Goal: Information Seeking & Learning: Learn about a topic

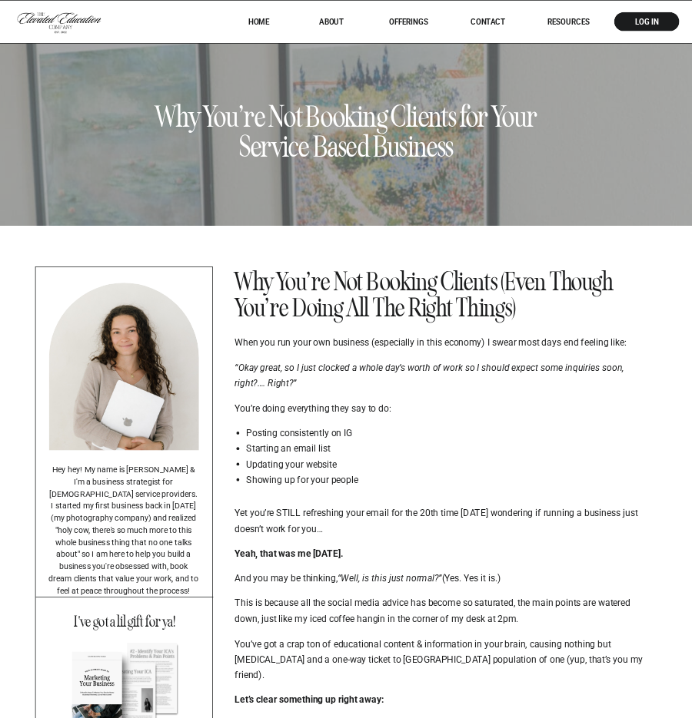
click at [572, 18] on nav "RESOURCES" at bounding box center [568, 22] width 74 height 8
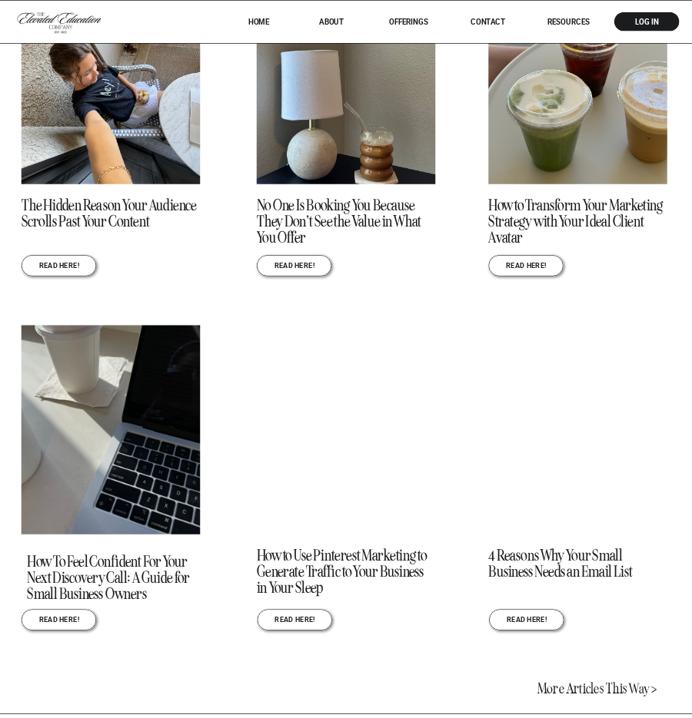
scroll to position [2073, 0]
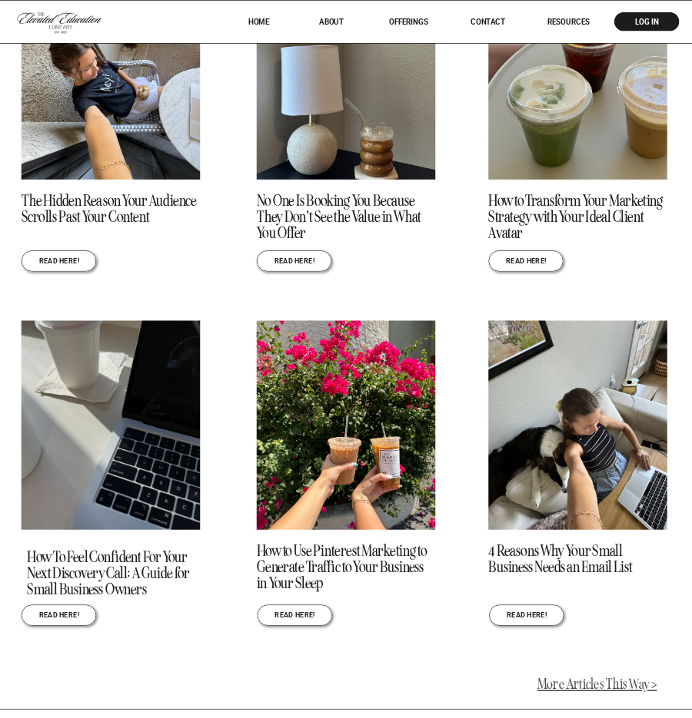
click at [606, 683] on link "More Articles This Way >" at bounding box center [596, 685] width 119 height 18
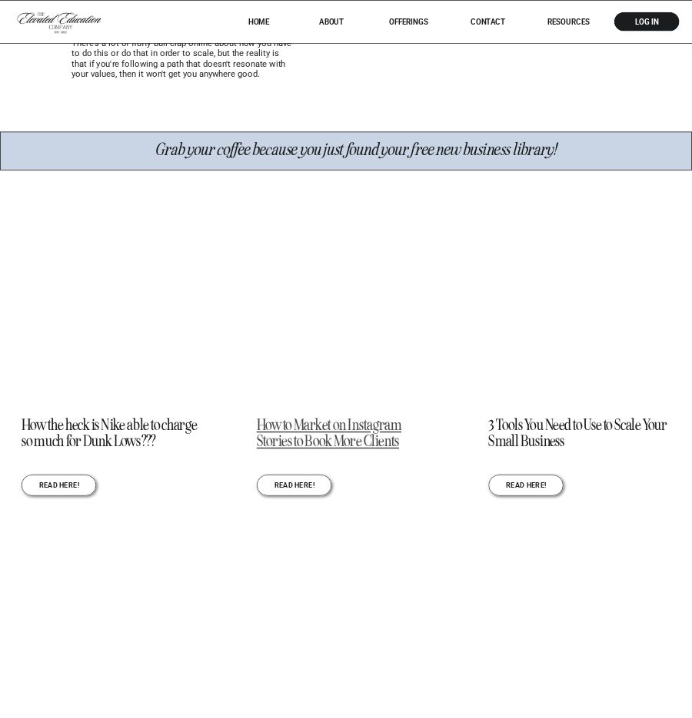
scroll to position [1136, 0]
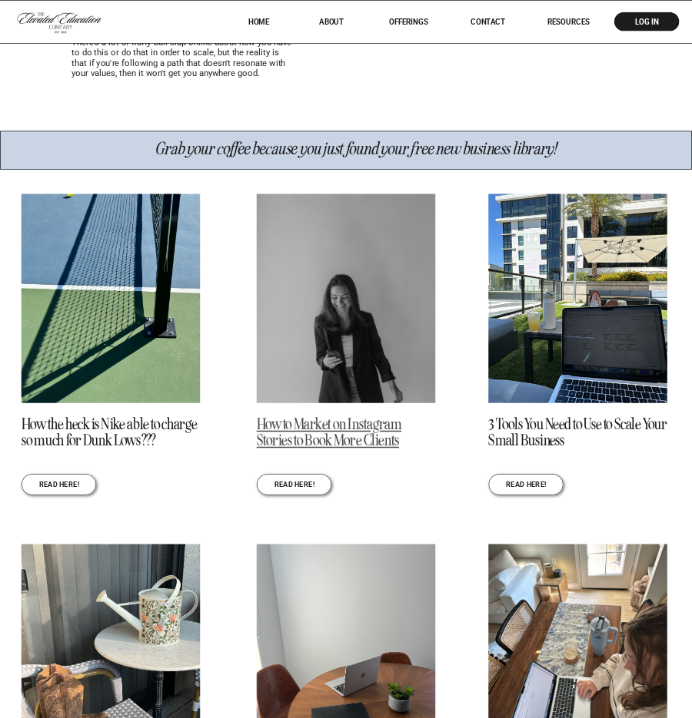
click at [360, 429] on link "How to Market on Instagram Stories to Book More Clients" at bounding box center [329, 433] width 144 height 36
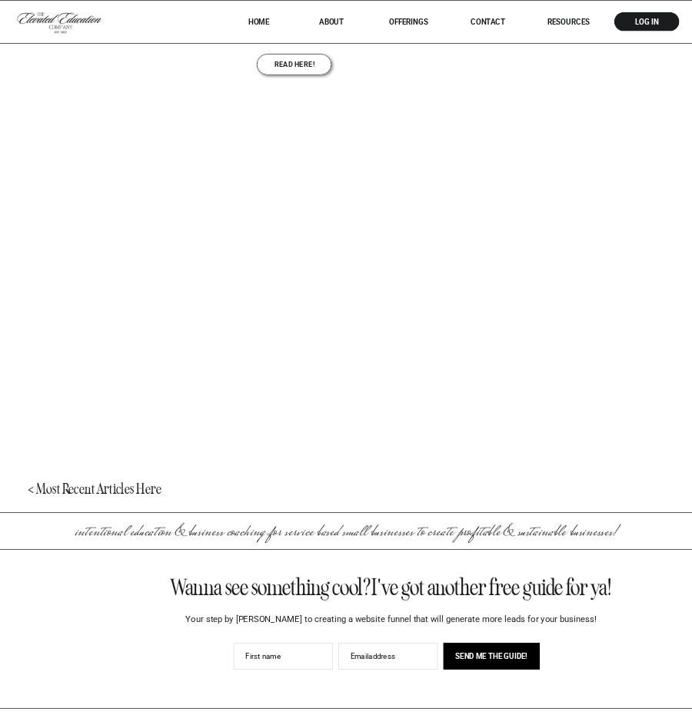
scroll to position [2260, 0]
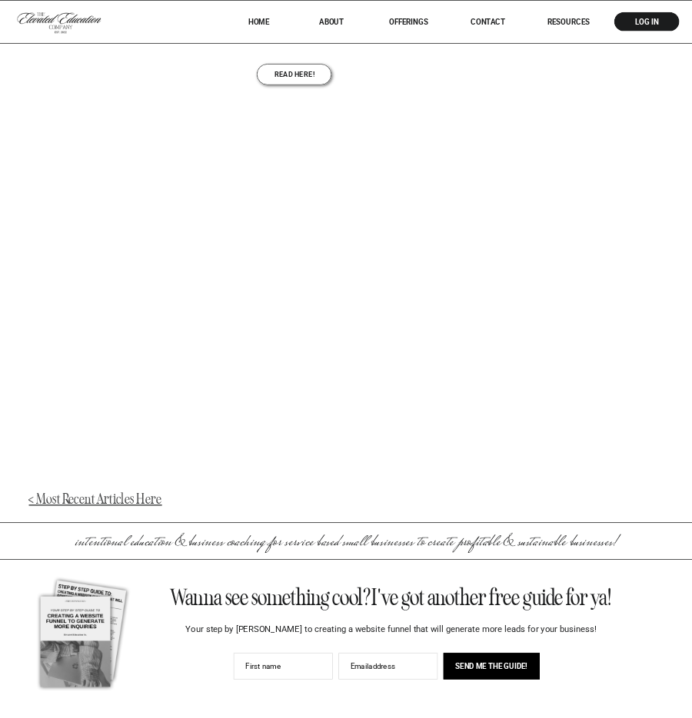
click at [142, 499] on link "< Most Recent Articles Here" at bounding box center [94, 499] width 133 height 18
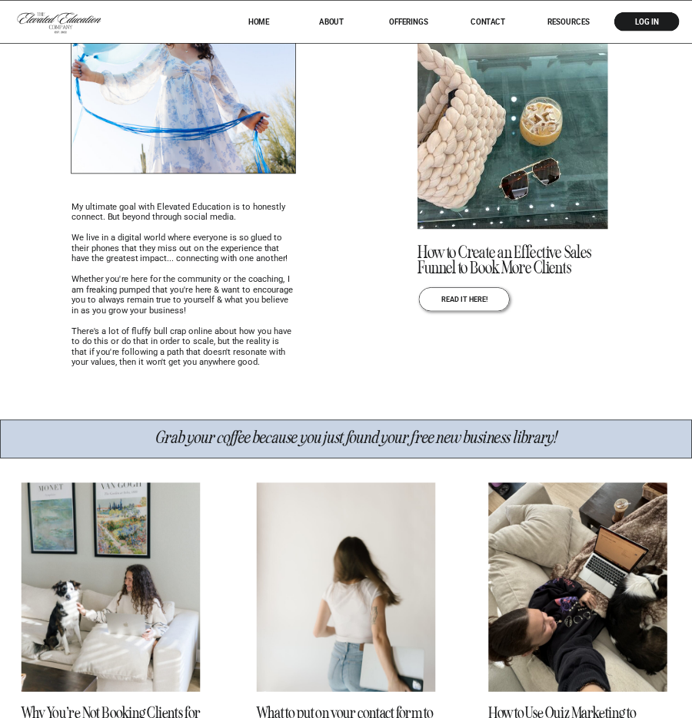
scroll to position [1139, 0]
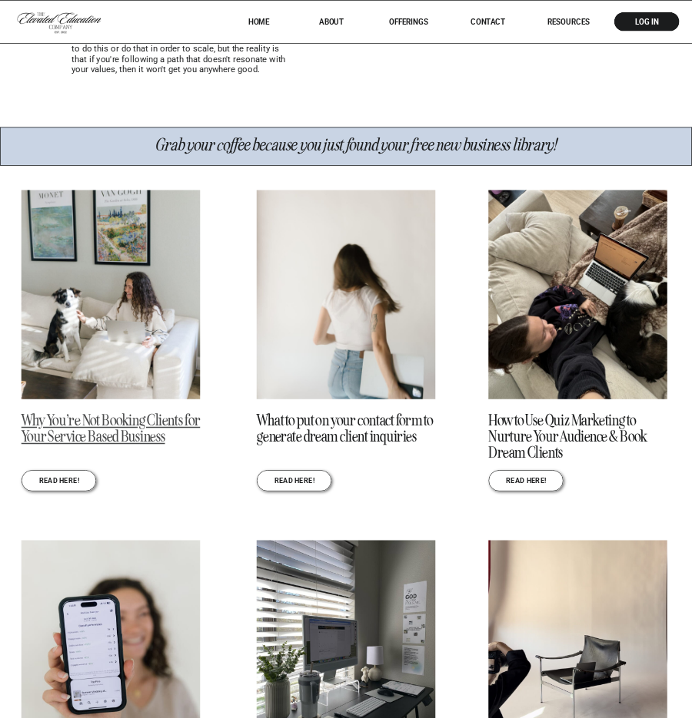
click at [158, 425] on link "Why You’re Not Booking Clients for Your Service Based Business" at bounding box center [111, 429] width 179 height 36
click at [322, 309] on img at bounding box center [346, 295] width 179 height 209
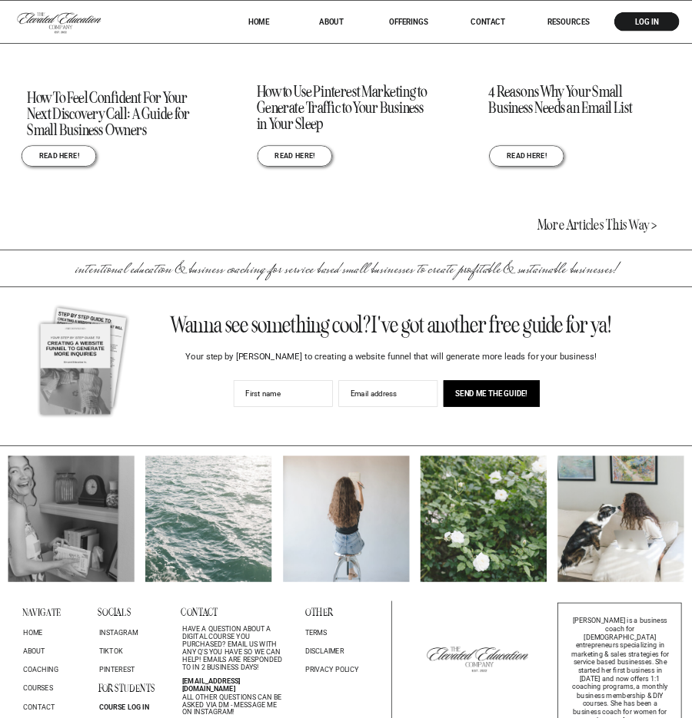
scroll to position [2558, 0]
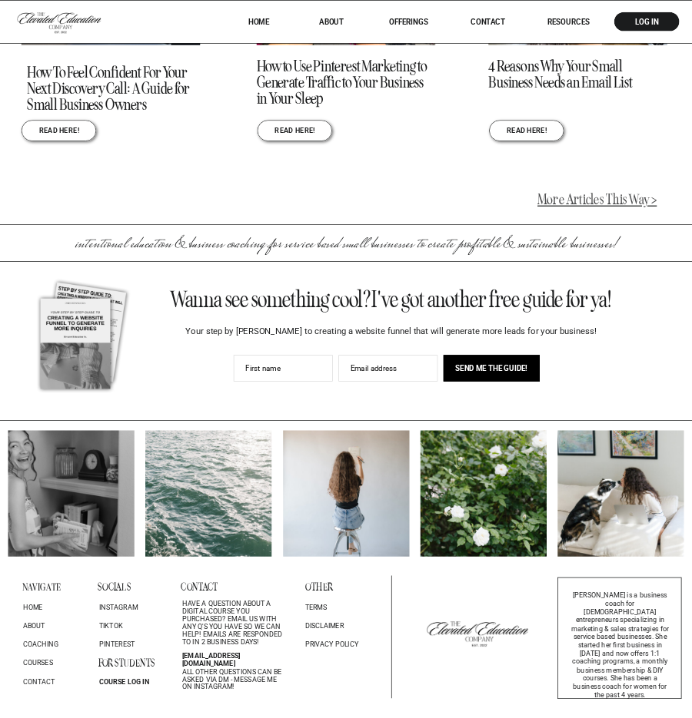
click at [566, 197] on link "More Articles This Way >" at bounding box center [596, 200] width 119 height 18
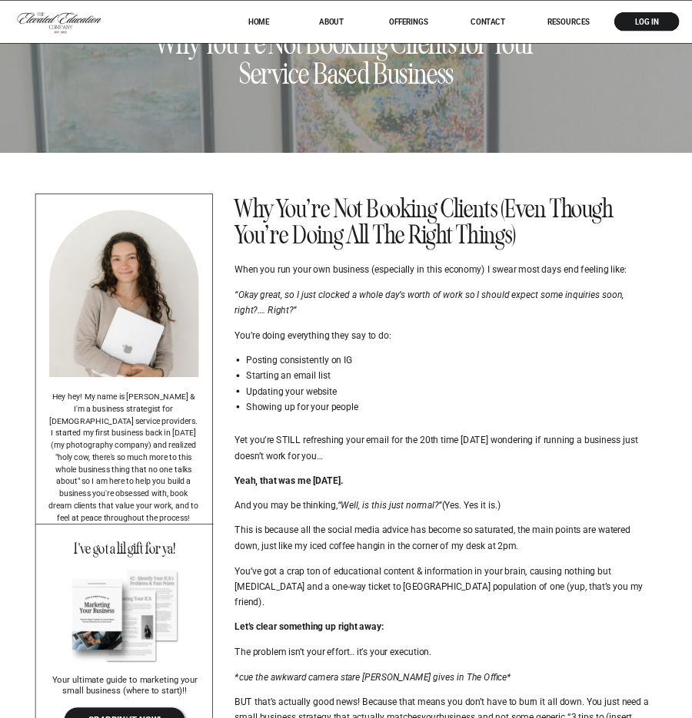
scroll to position [363, 0]
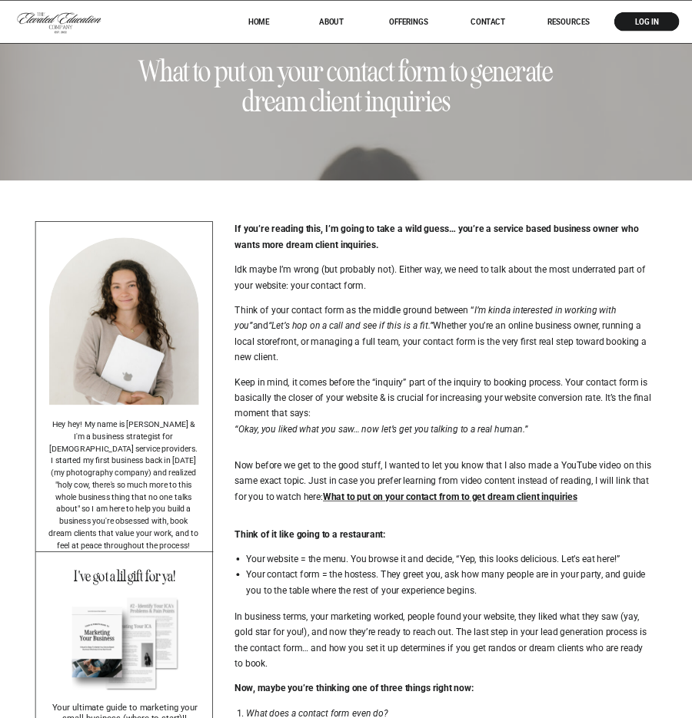
scroll to position [256, 0]
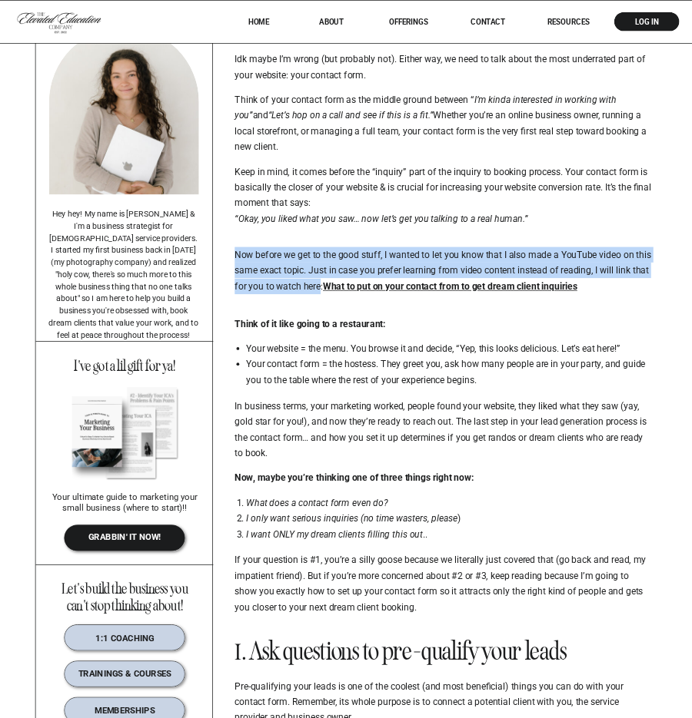
drag, startPoint x: 234, startPoint y: 254, endPoint x: 340, endPoint y: 288, distance: 110.8
click at [340, 288] on p "Now before we get to the good stuff, I wanted to let you know that I also made …" at bounding box center [442, 270] width 417 height 47
copy p "Now before we get to the good stuff, I wanted to let you know that I also made …"
click at [581, 357] on li "Your website = the menu. You browse it and decide, “Yep, this looks delicious. …" at bounding box center [449, 348] width 406 height 15
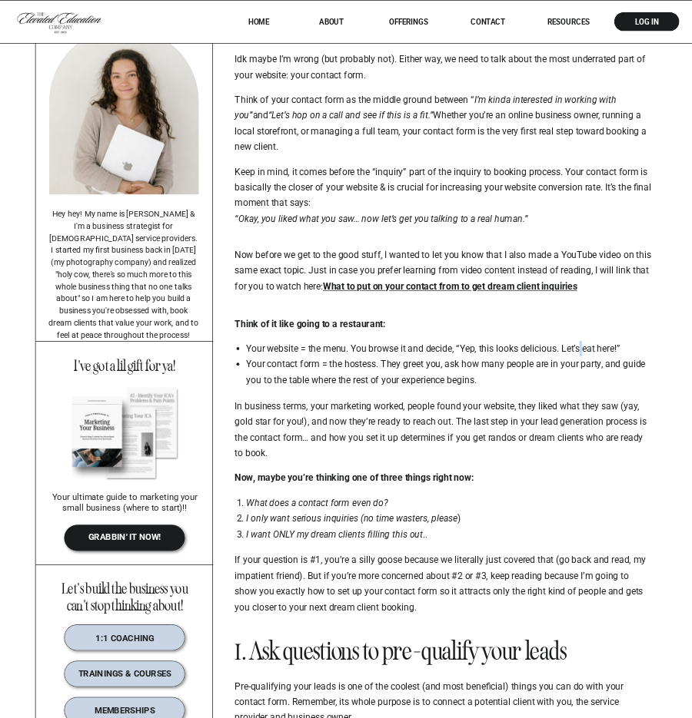
click at [581, 357] on li "Your website = the menu. You browse it and decide, “Yep, this looks delicious. …" at bounding box center [449, 348] width 406 height 15
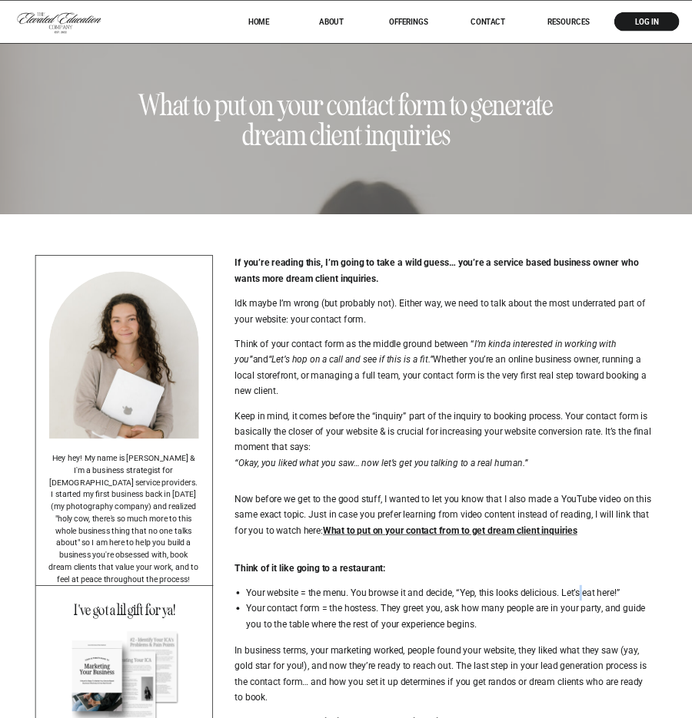
scroll to position [0, 0]
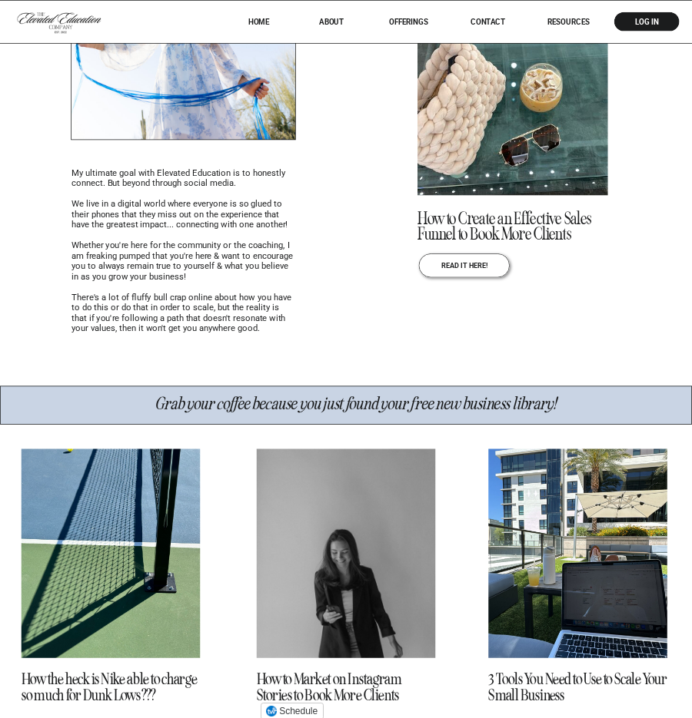
scroll to position [1169, 0]
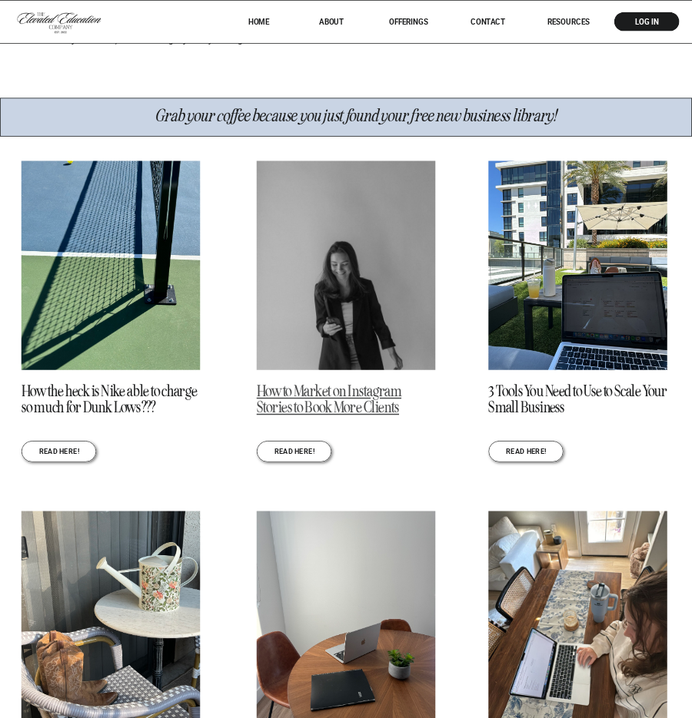
click at [357, 388] on link "How to Market on Instagram Stories to Book More Clients" at bounding box center [329, 400] width 144 height 36
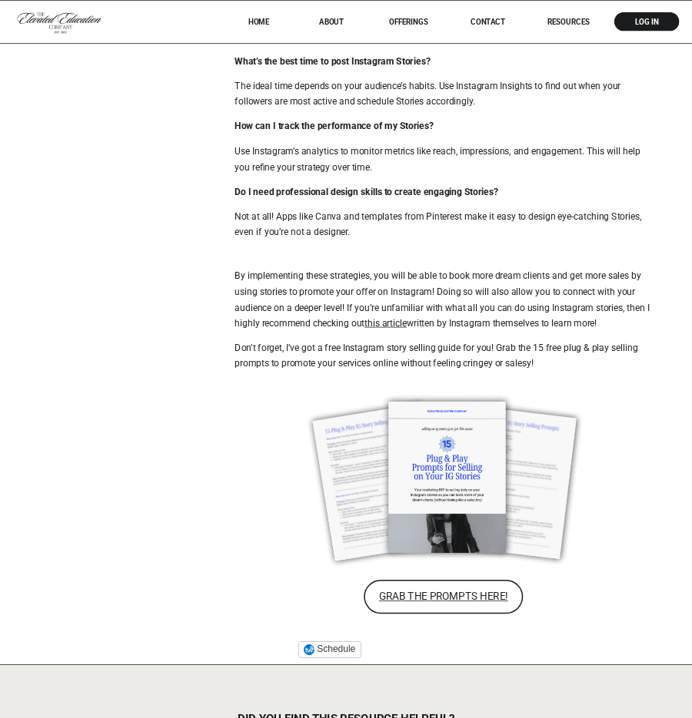
scroll to position [3499, 0]
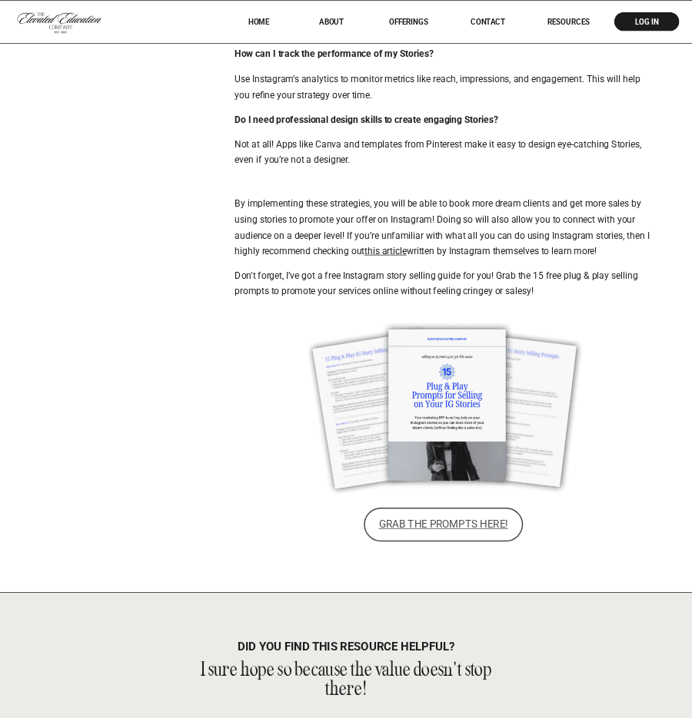
click at [476, 540] on link "GRAB THE PROMPTS HERE!" at bounding box center [442, 525] width 159 height 34
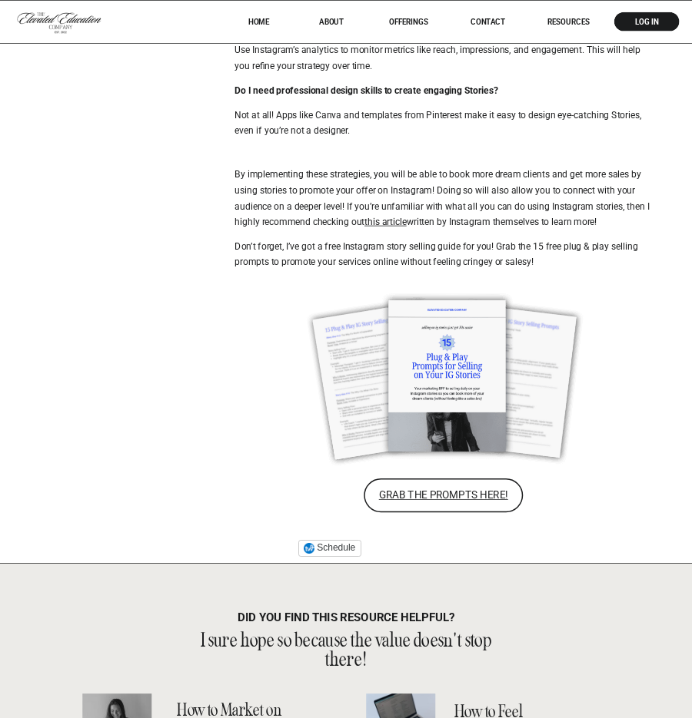
scroll to position [3625, 0]
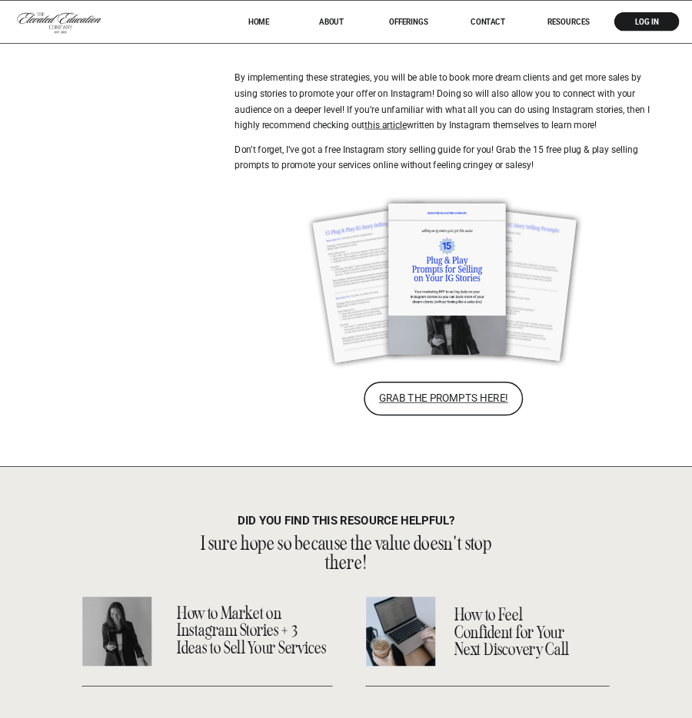
click at [415, 18] on nav "offerings" at bounding box center [408, 22] width 72 height 8
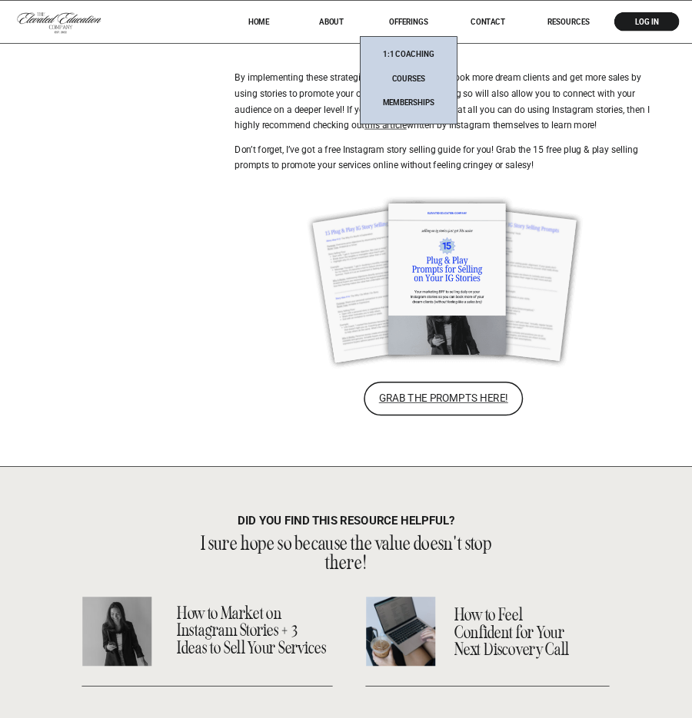
click at [418, 99] on nav "Memberships" at bounding box center [408, 103] width 72 height 10
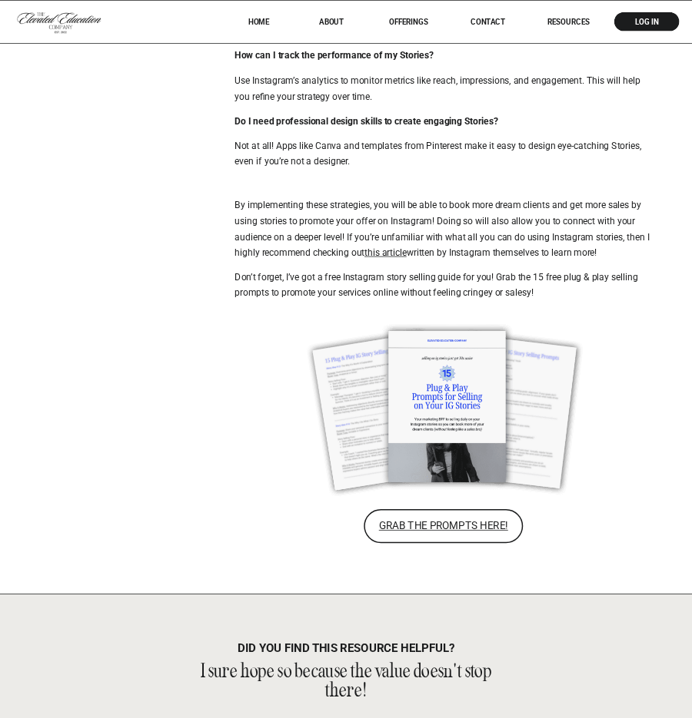
scroll to position [3352, 0]
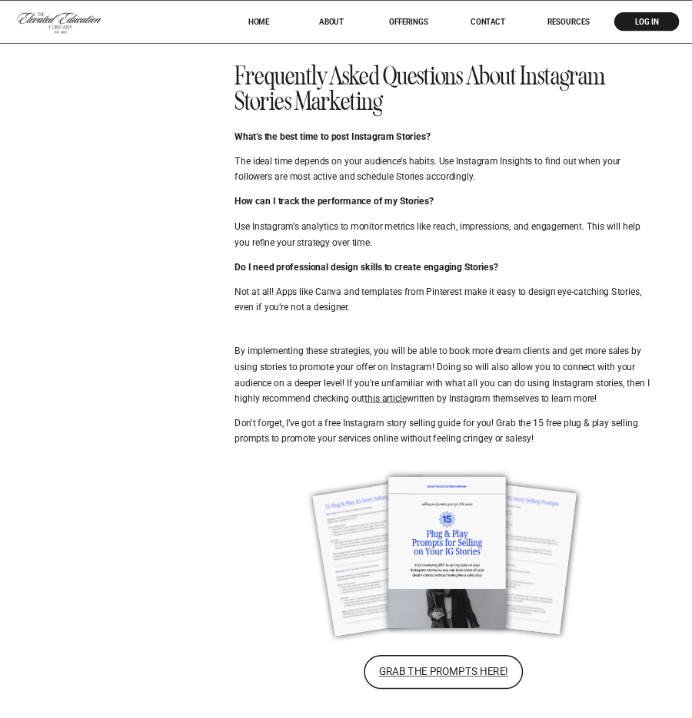
click at [553, 21] on nav "RESOURCES" at bounding box center [568, 22] width 74 height 8
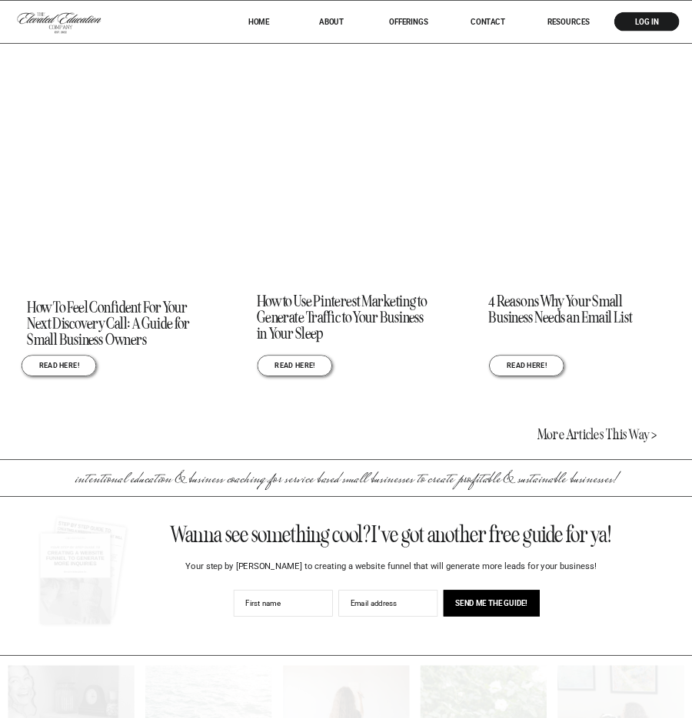
scroll to position [2558, 0]
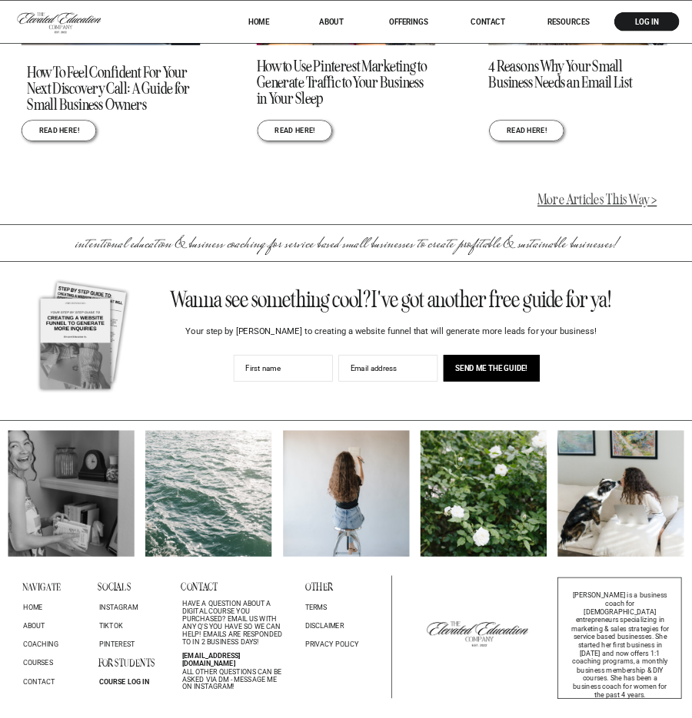
click at [594, 198] on link "More Articles This Way >" at bounding box center [596, 200] width 119 height 18
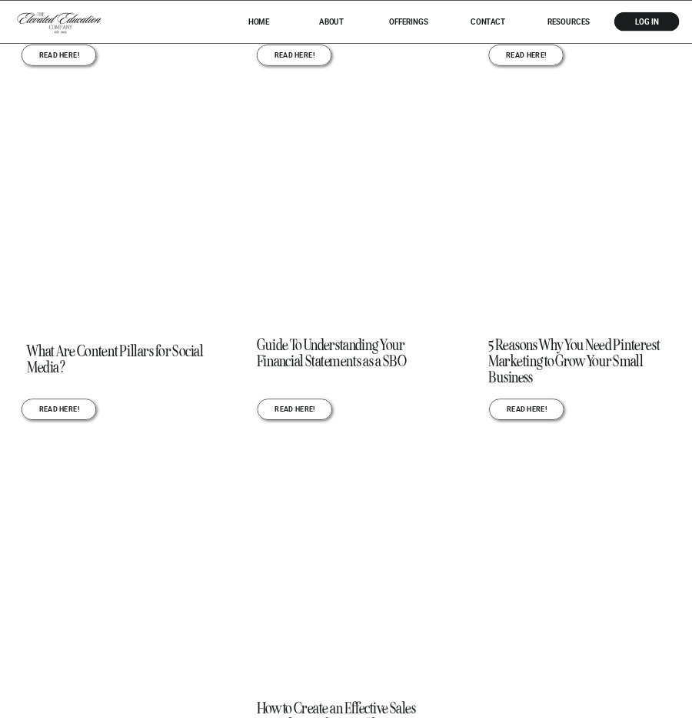
scroll to position [1496, 0]
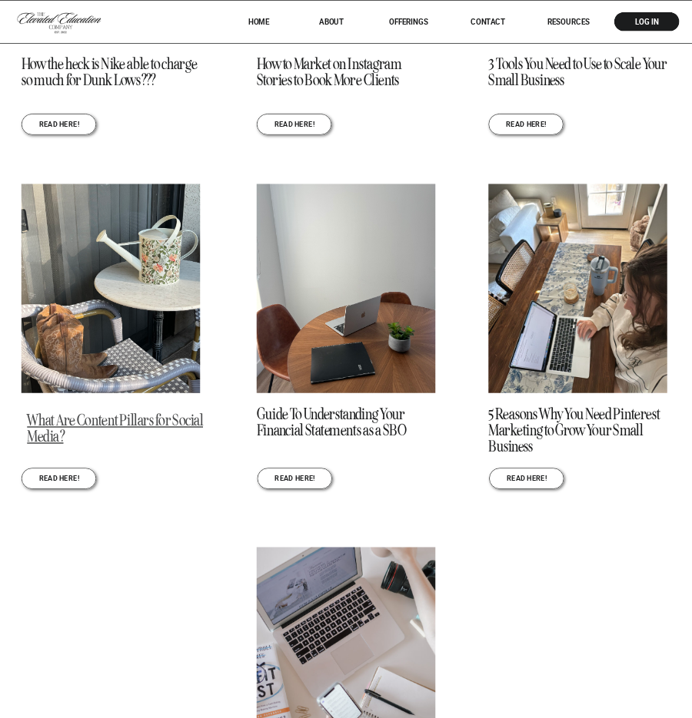
click at [187, 426] on link "What Are Content Pillars for Social Media?" at bounding box center [115, 428] width 176 height 36
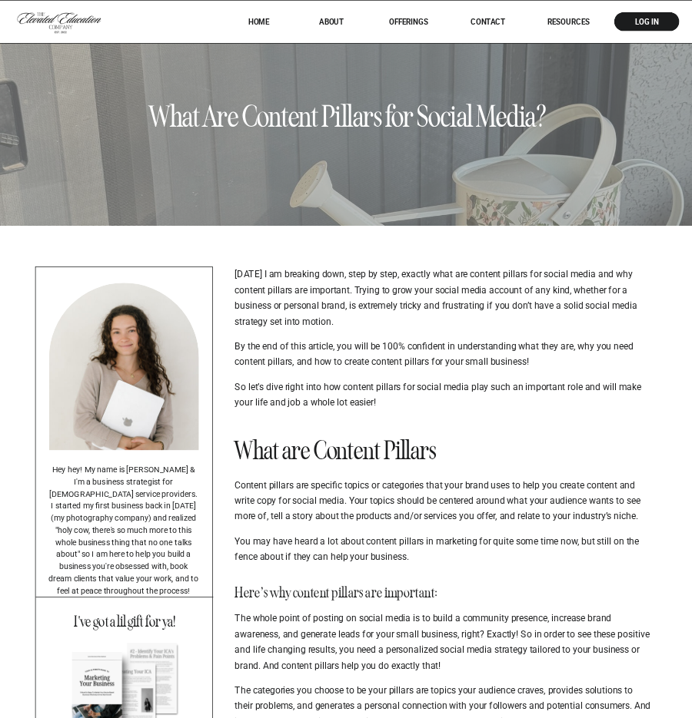
click at [409, 14] on div at bounding box center [346, 21] width 692 height 42
click at [412, 18] on nav "offerings" at bounding box center [408, 22] width 72 height 8
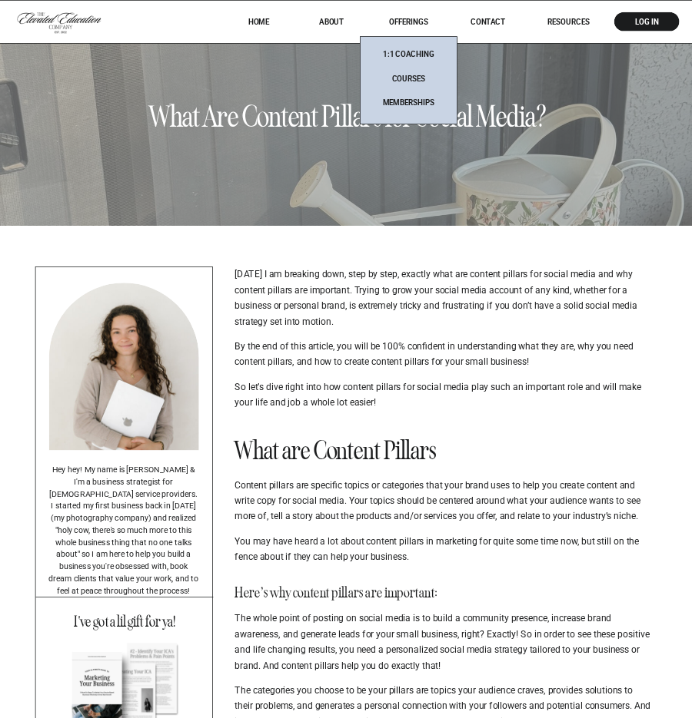
click at [409, 104] on nav "Memberships" at bounding box center [408, 103] width 72 height 10
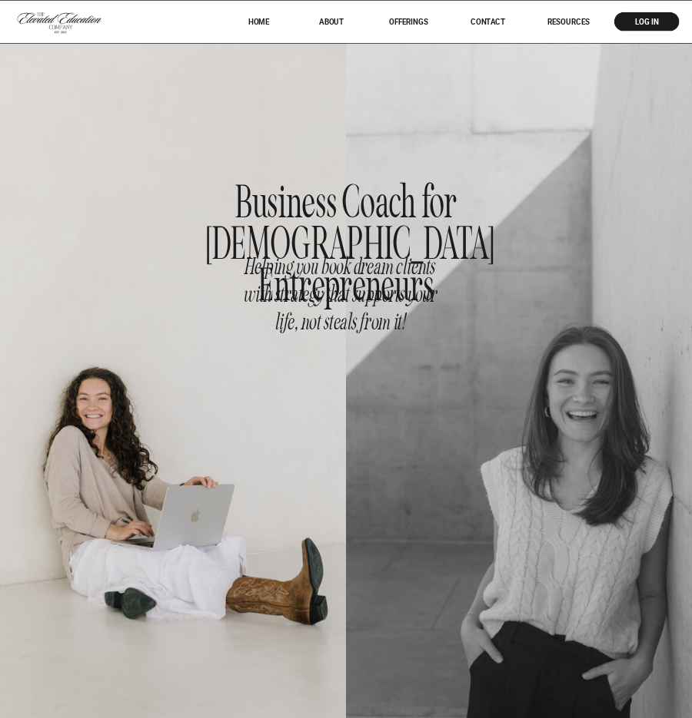
click at [405, 15] on div at bounding box center [346, 21] width 692 height 42
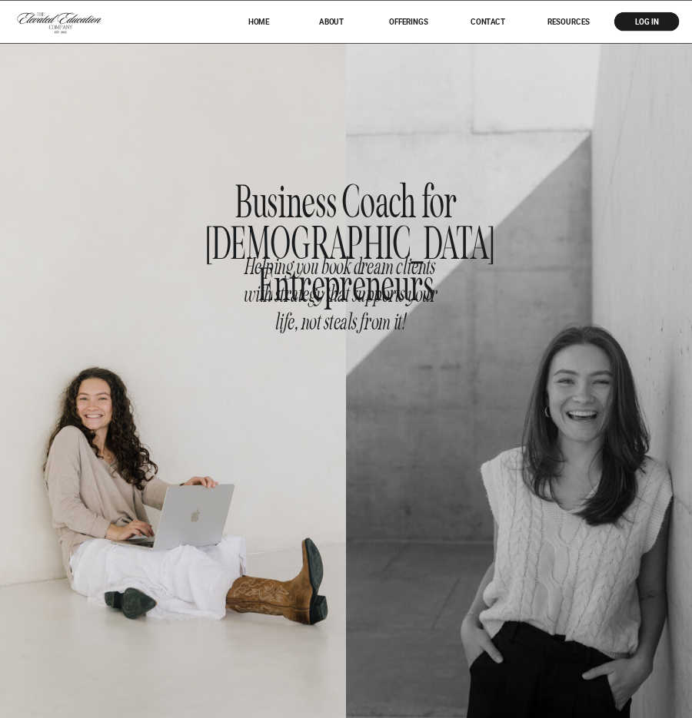
click at [406, 24] on nav "offerings" at bounding box center [408, 22] width 72 height 8
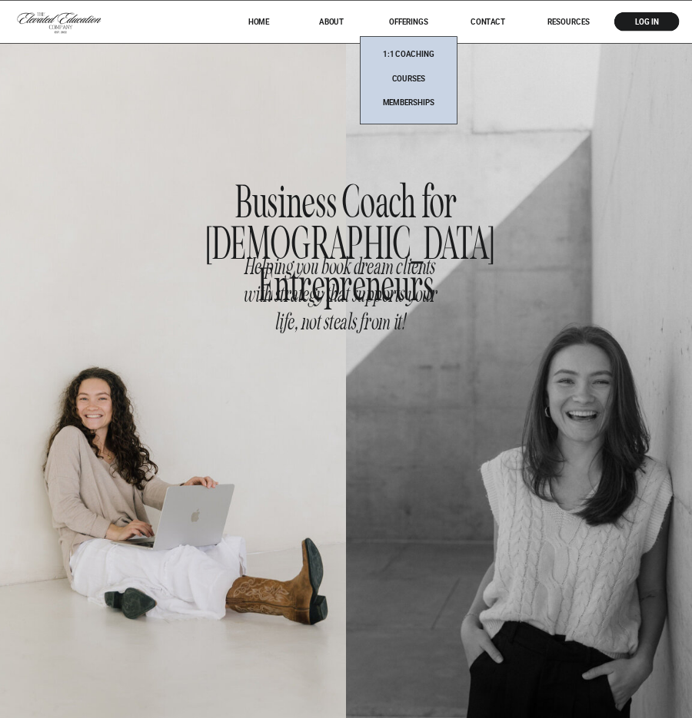
click at [409, 100] on nav "Memberships" at bounding box center [408, 103] width 72 height 10
